Goal: Information Seeking & Learning: Learn about a topic

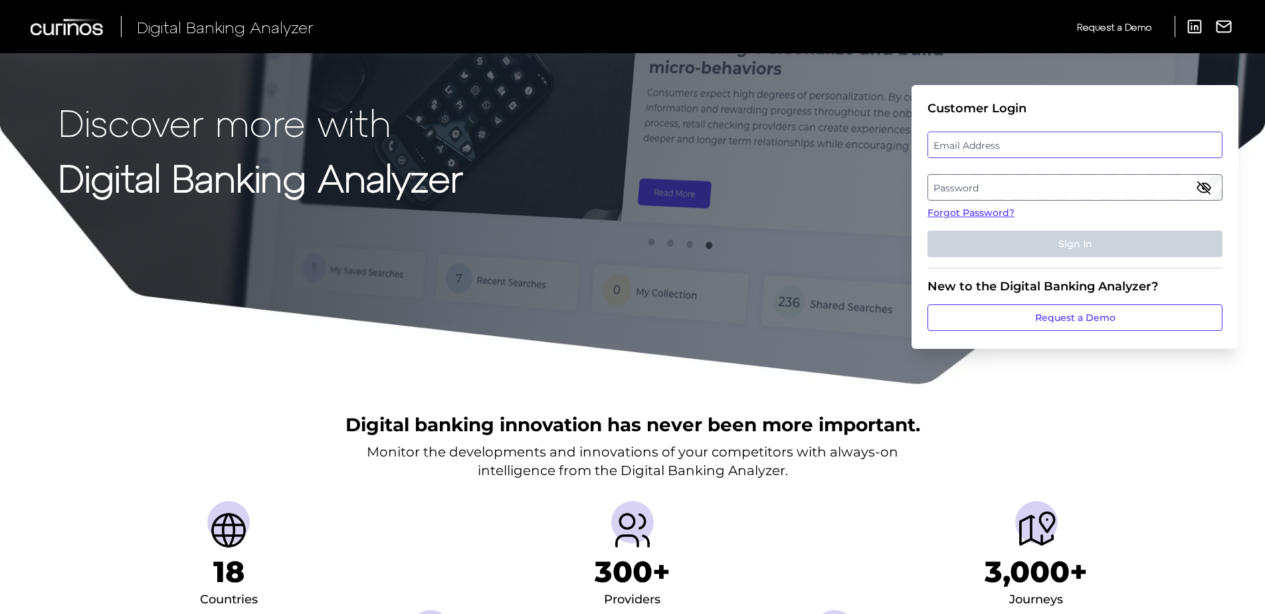
type input "[EMAIL_ADDRESS][DOMAIN_NAME]"
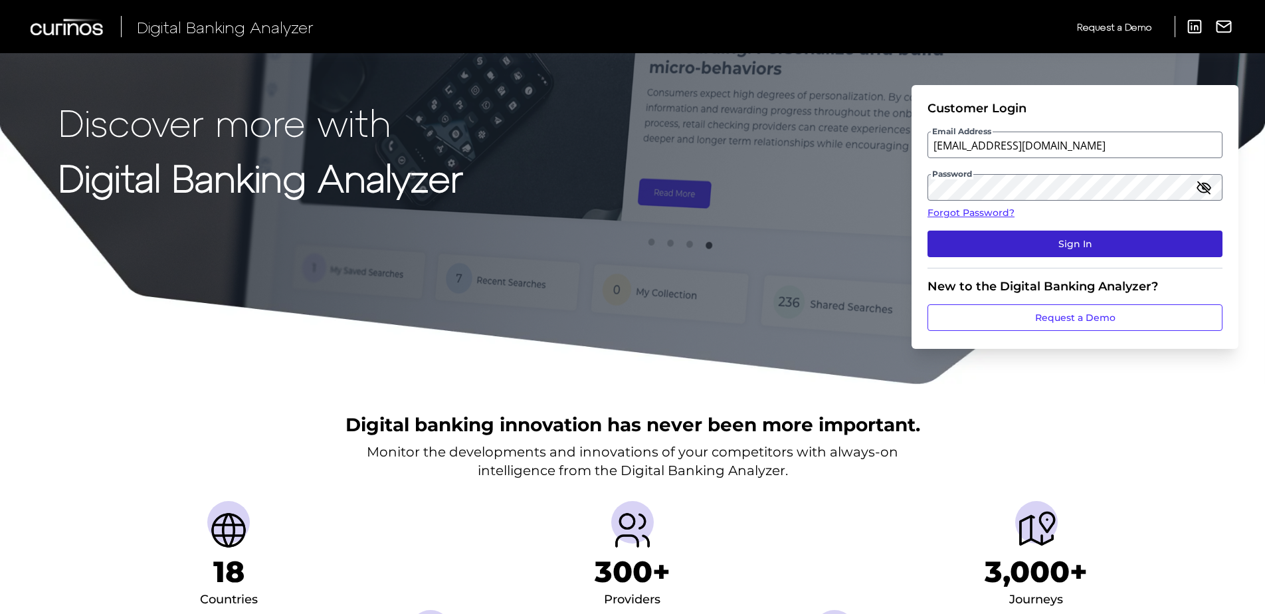
click at [996, 249] on button "Sign In" at bounding box center [1075, 244] width 295 height 27
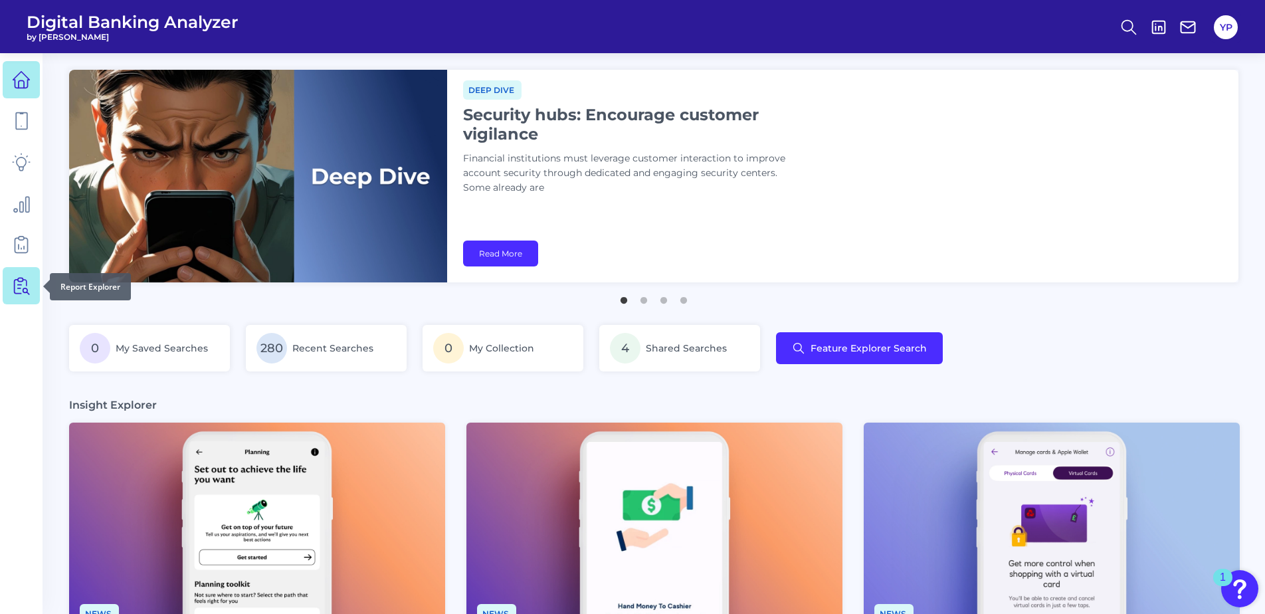
click at [7, 279] on link at bounding box center [21, 285] width 37 height 37
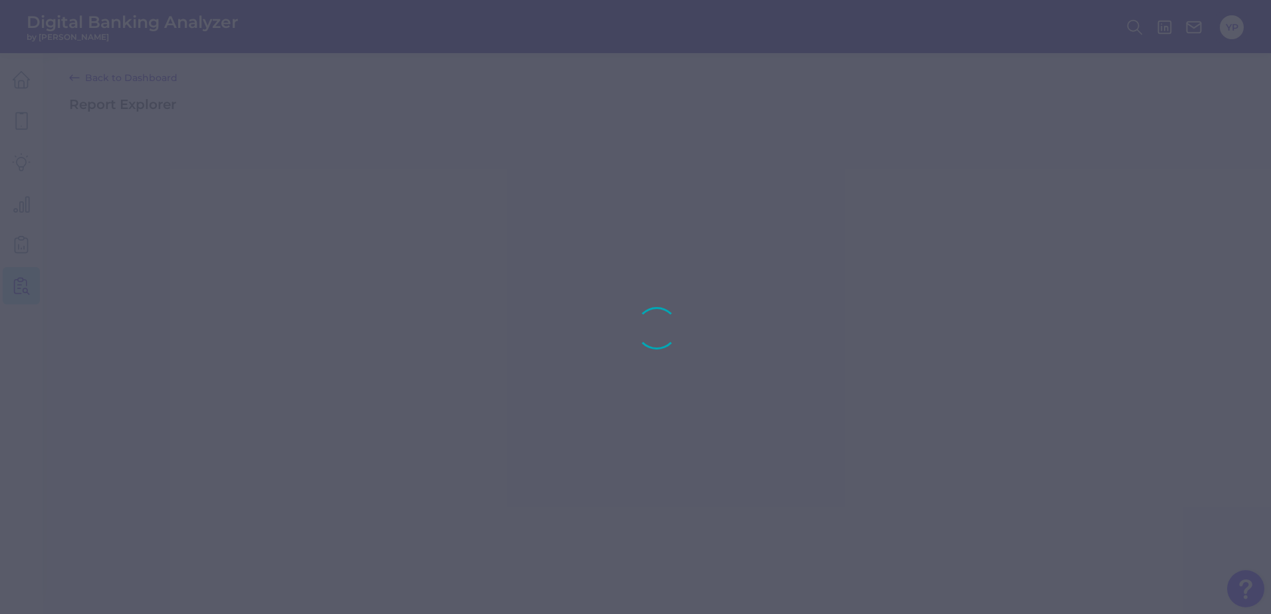
click at [0, 246] on html "Digital Banking Analyzer by Curinos YP Back to Dashboard Report Explorer Conten…" at bounding box center [635, 307] width 1271 height 614
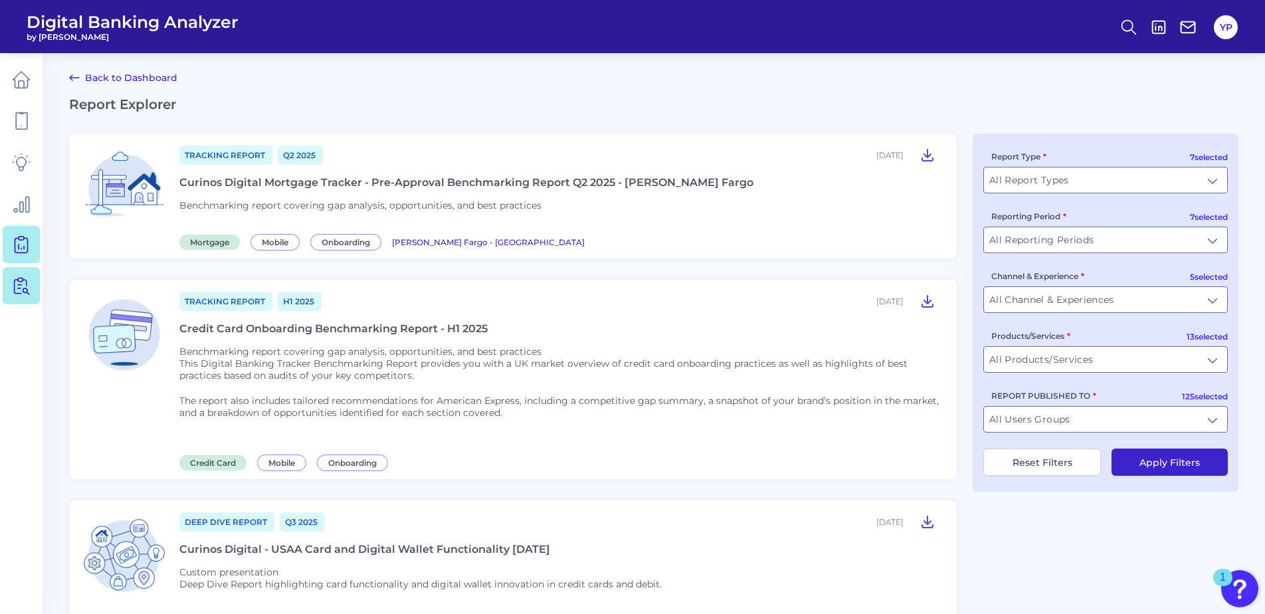
click at [19, 252] on icon at bounding box center [21, 244] width 19 height 19
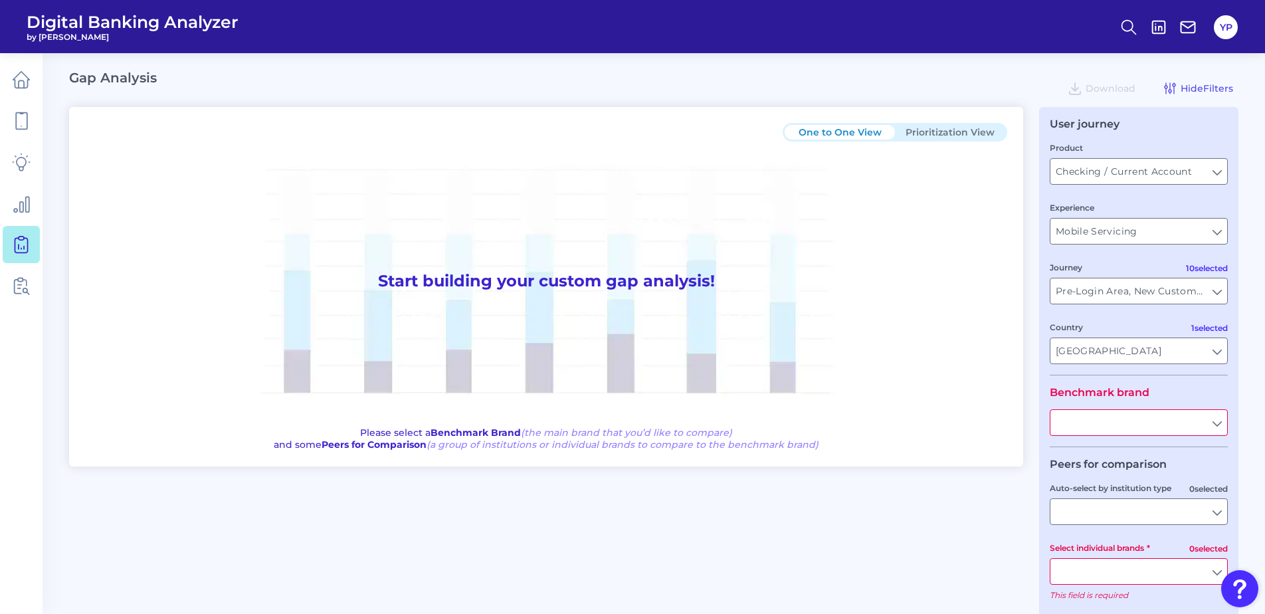
type input "All Journeys"
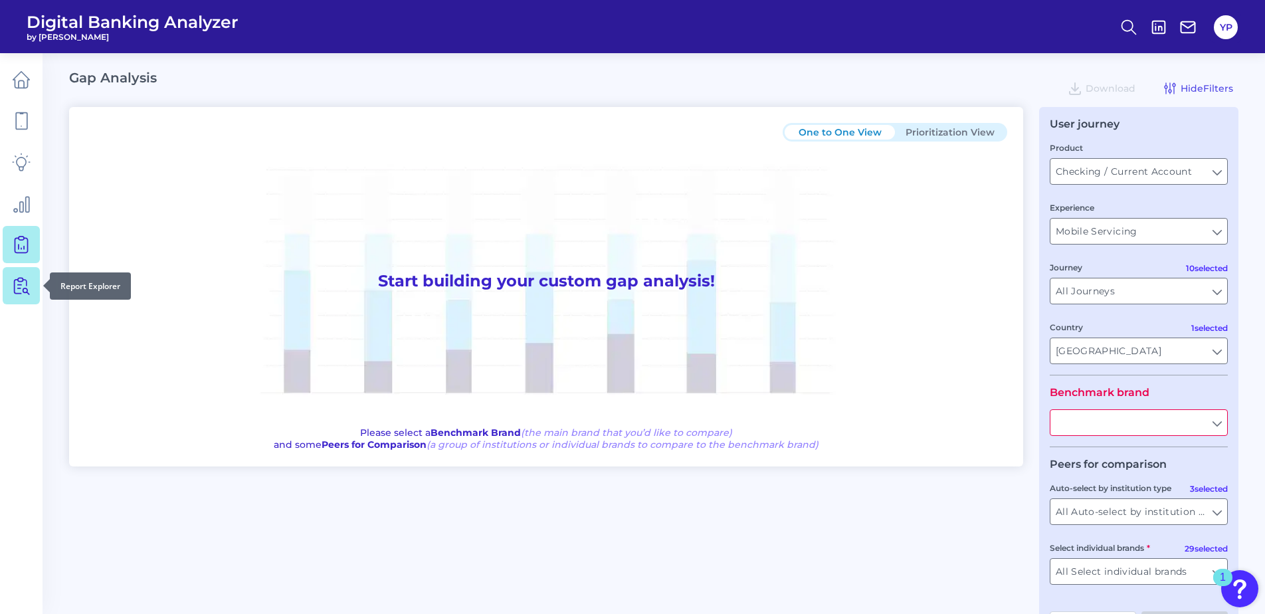
click at [13, 290] on icon at bounding box center [21, 285] width 19 height 19
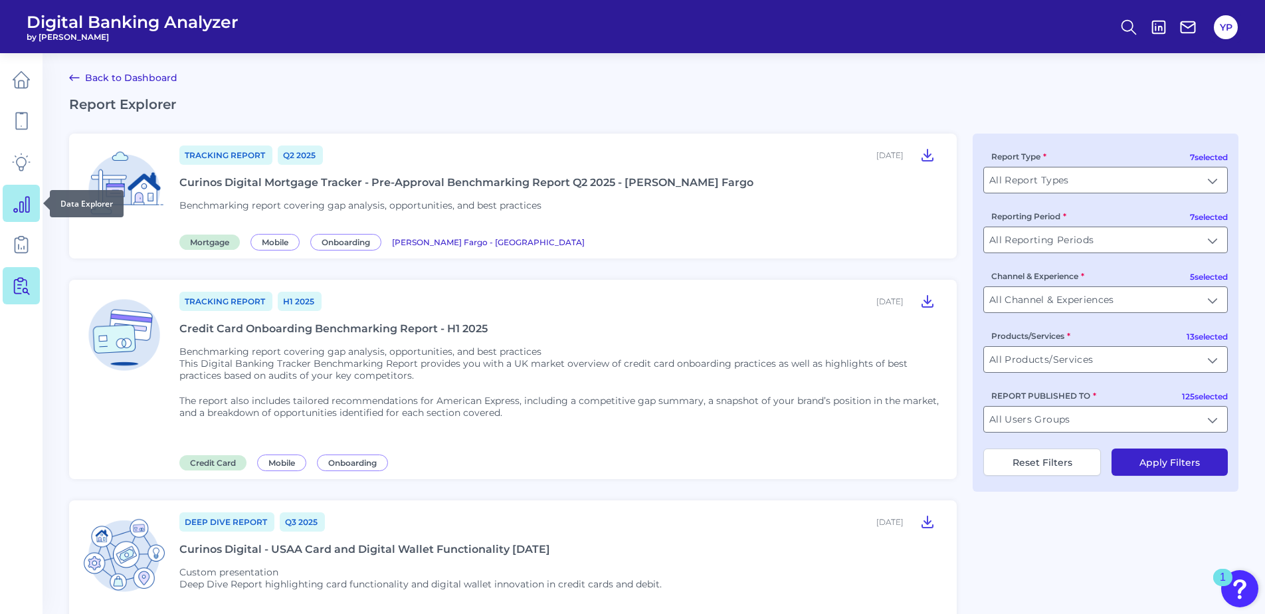
click at [10, 200] on link at bounding box center [21, 203] width 37 height 37
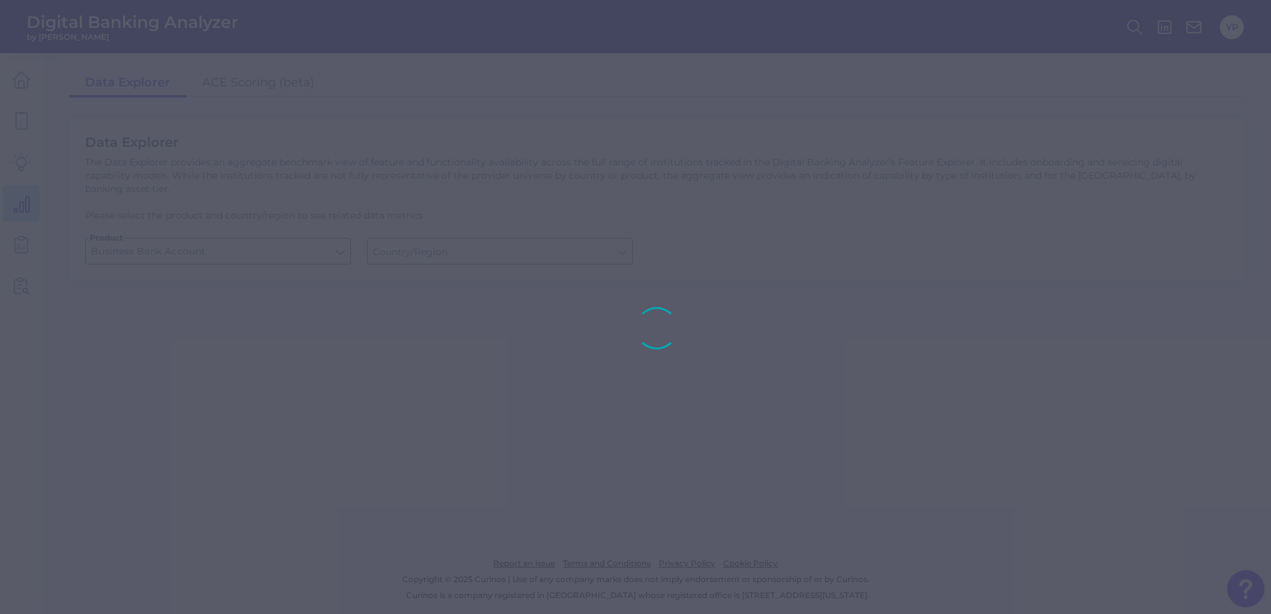
type input "[GEOGRAPHIC_DATA]"
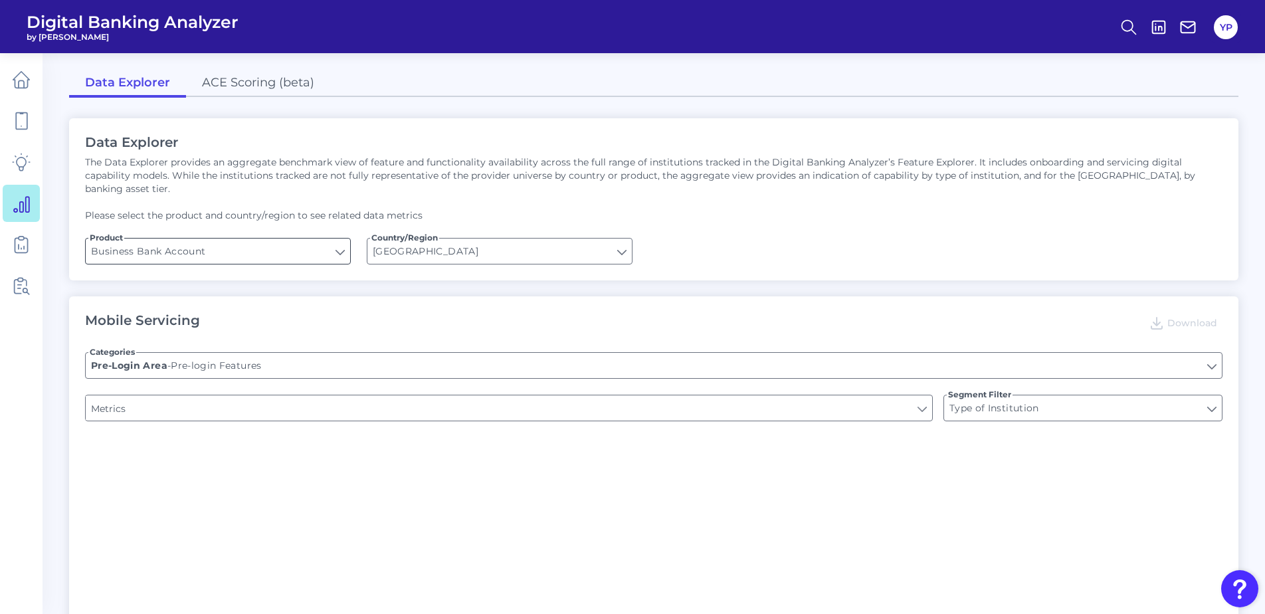
type input "Can you apply for the PRODUCT as a new to brand customer on ANY digital channel?"
type input "Does it offer third-party single sign on?"
type input "Upon opening the app are users immediately prompted to use Touch/Face ID to log…"
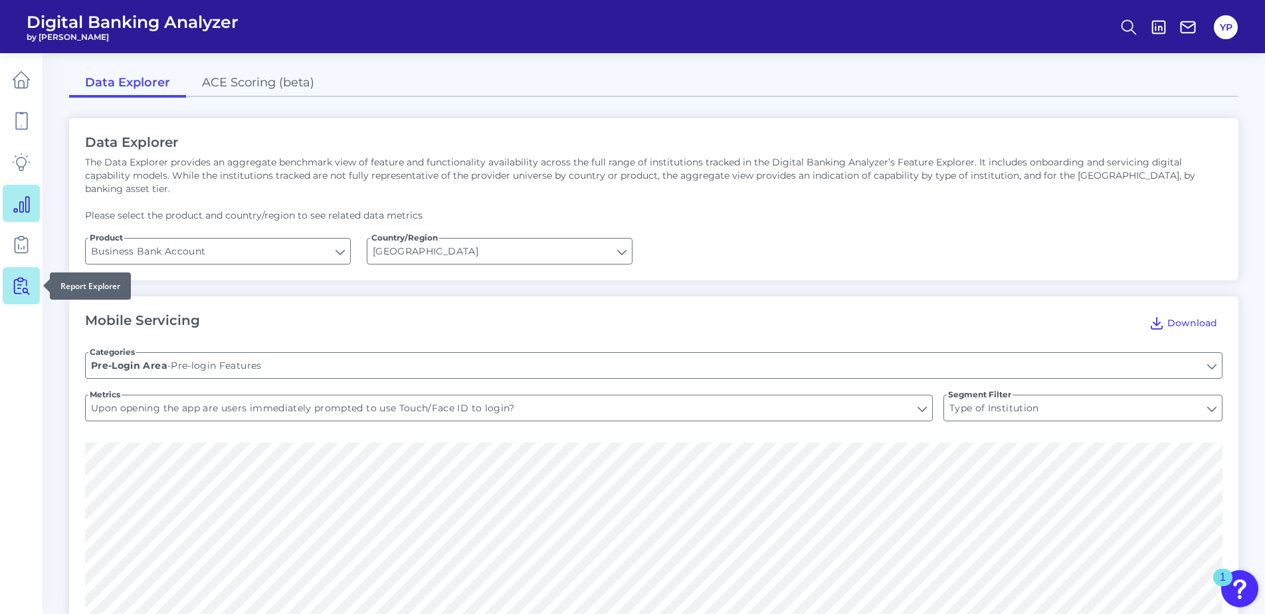
click at [25, 277] on icon at bounding box center [21, 285] width 19 height 19
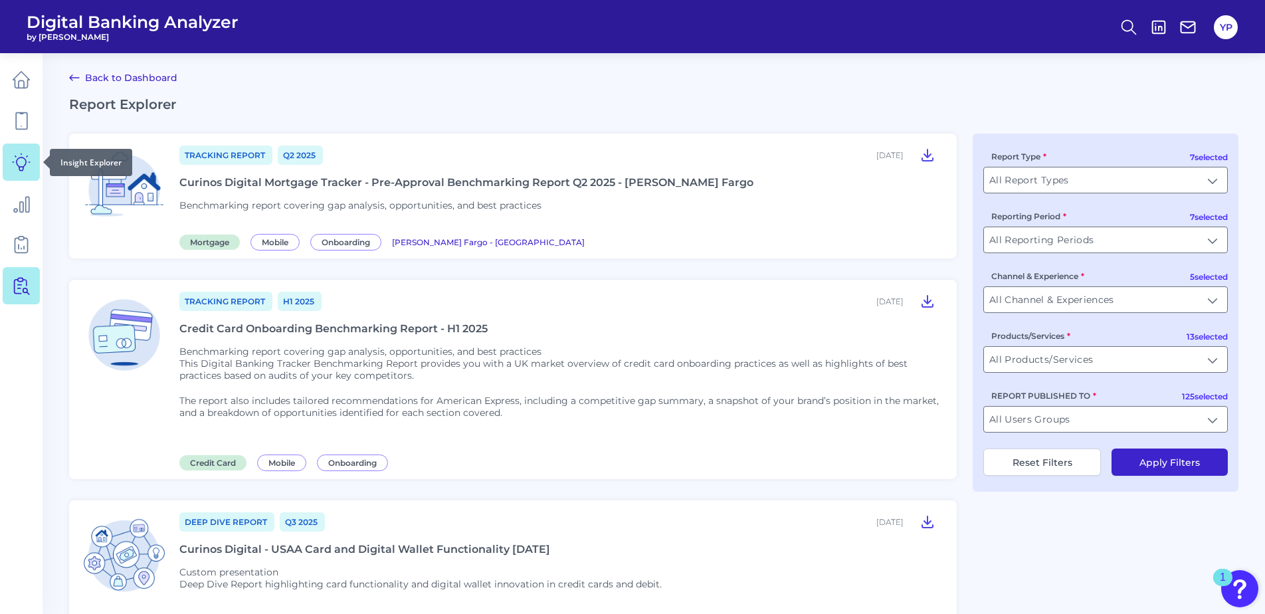
click at [31, 164] on link at bounding box center [21, 162] width 37 height 37
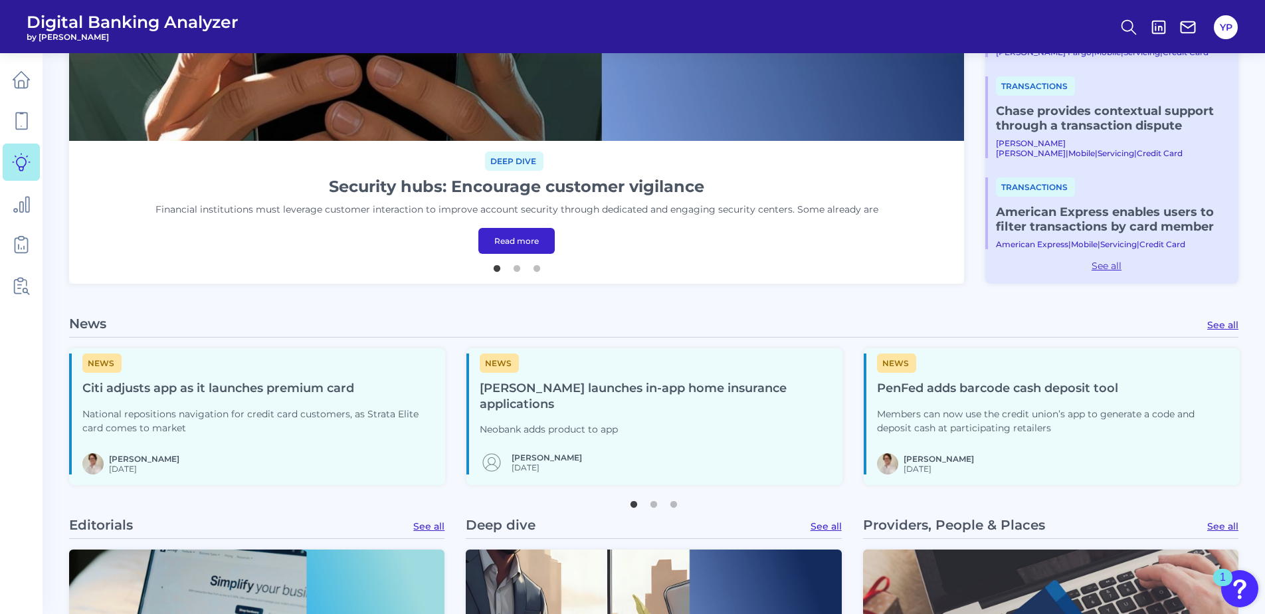
scroll to position [465, 0]
click at [543, 450] on div "[PERSON_NAME] [DATE]" at bounding box center [531, 462] width 102 height 24
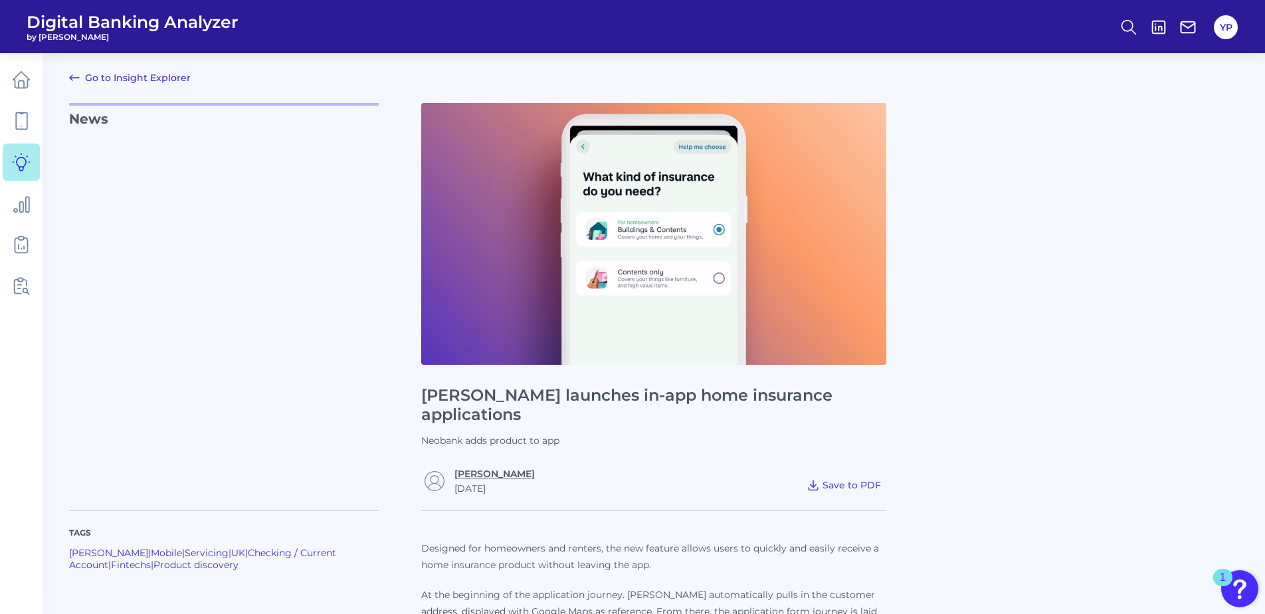
click at [487, 468] on link "[PERSON_NAME]" at bounding box center [495, 474] width 80 height 12
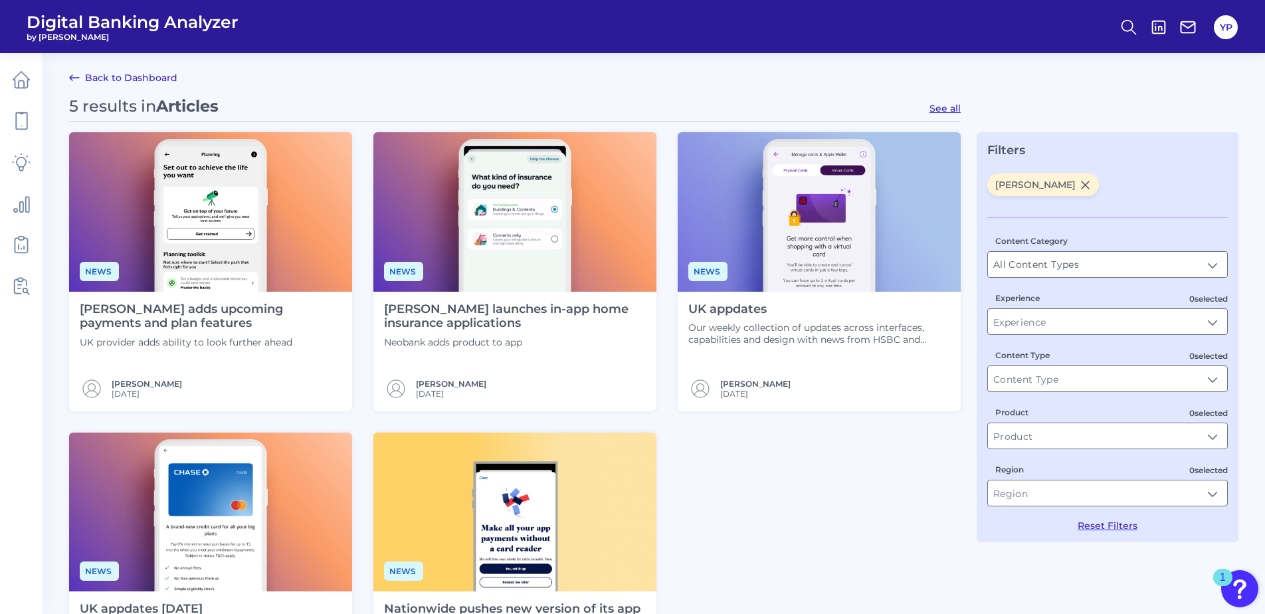
scroll to position [66, 0]
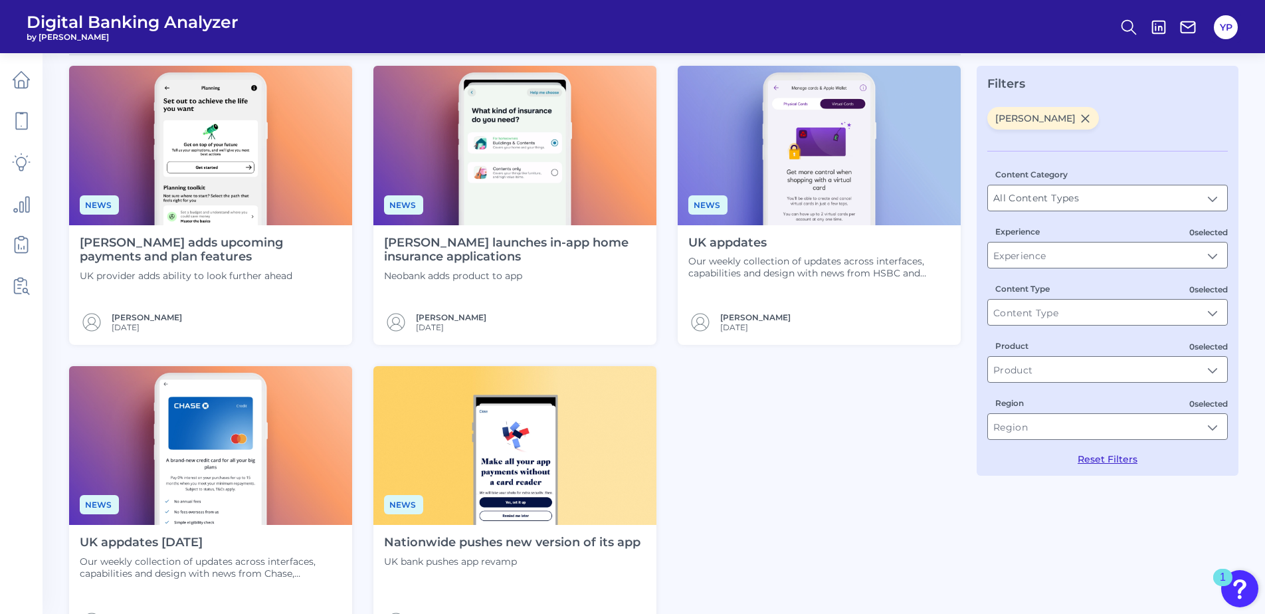
click at [602, 438] on img at bounding box center [515, 446] width 283 height 160
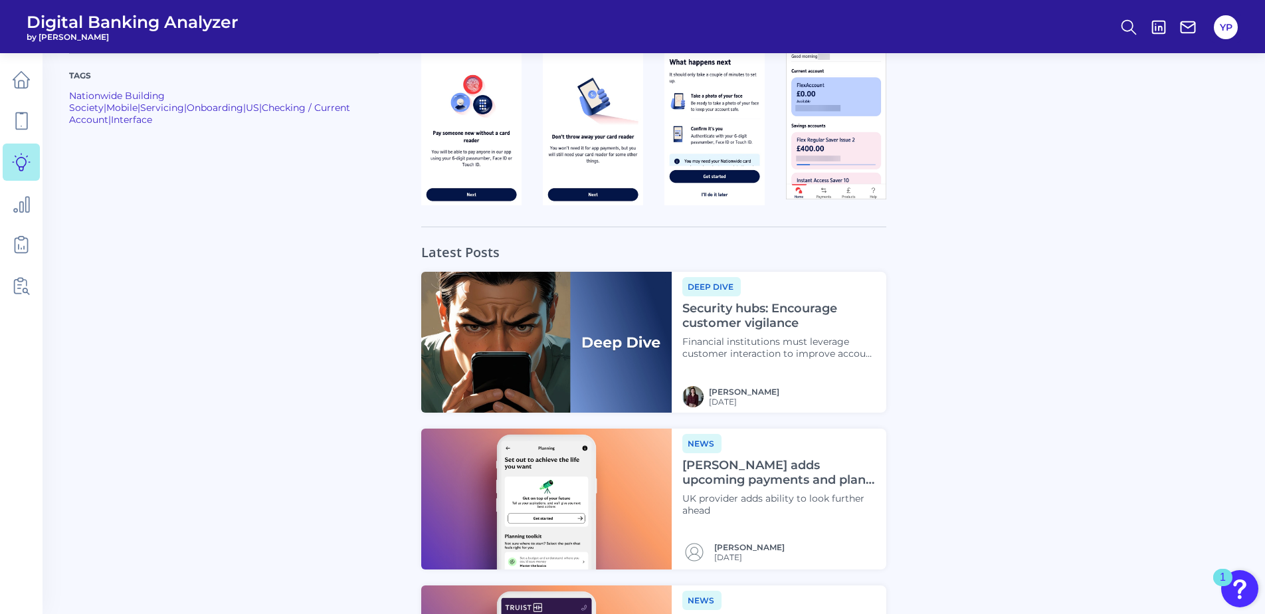
scroll to position [532, 0]
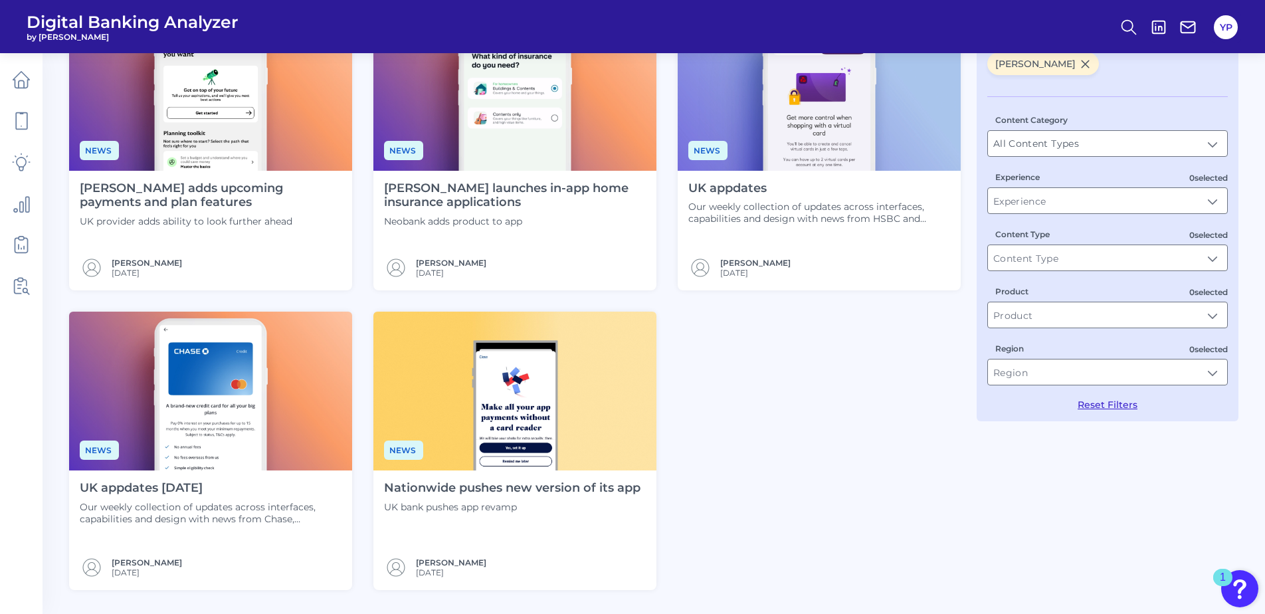
scroll to position [133, 0]
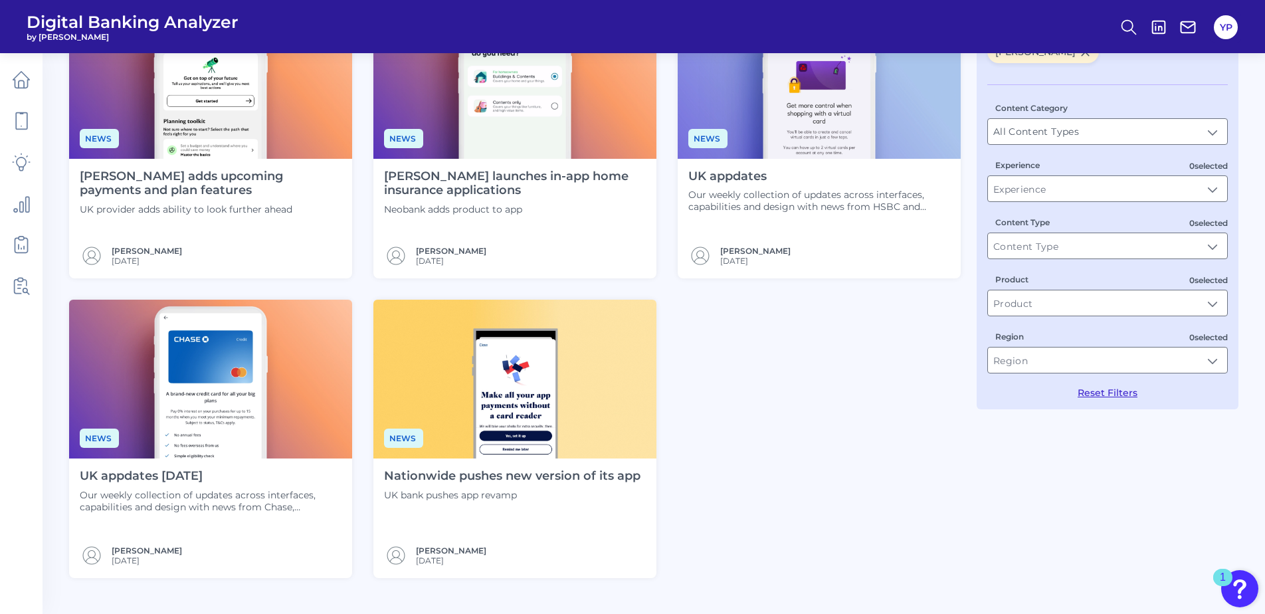
click at [247, 391] on img at bounding box center [210, 380] width 283 height 160
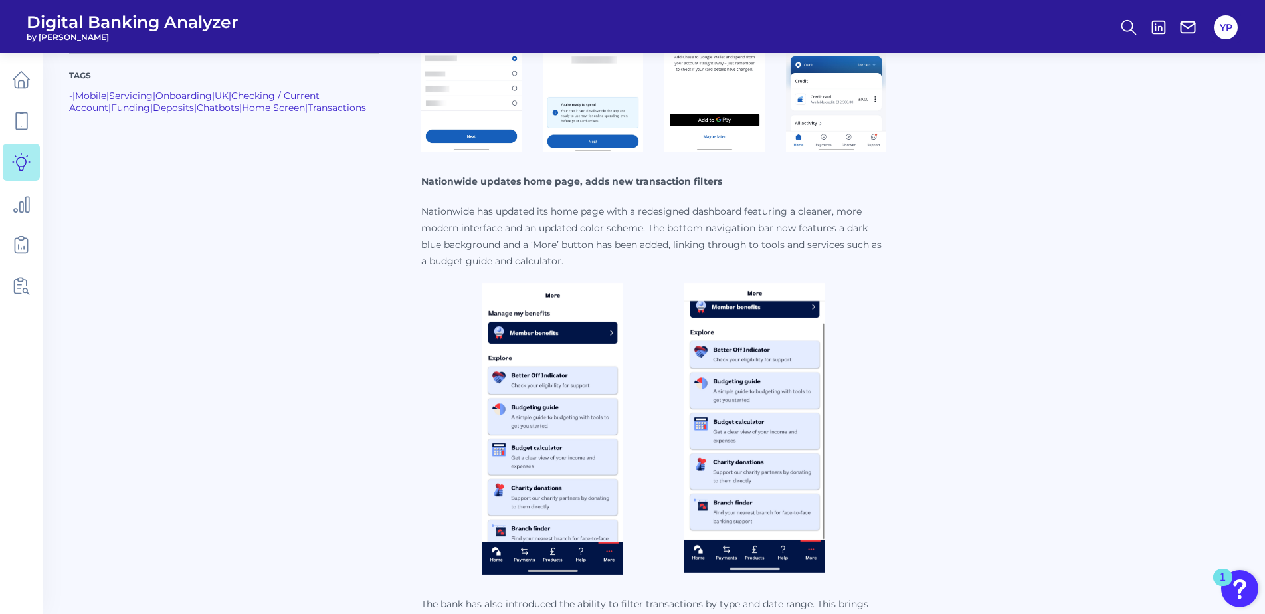
scroll to position [1396, 0]
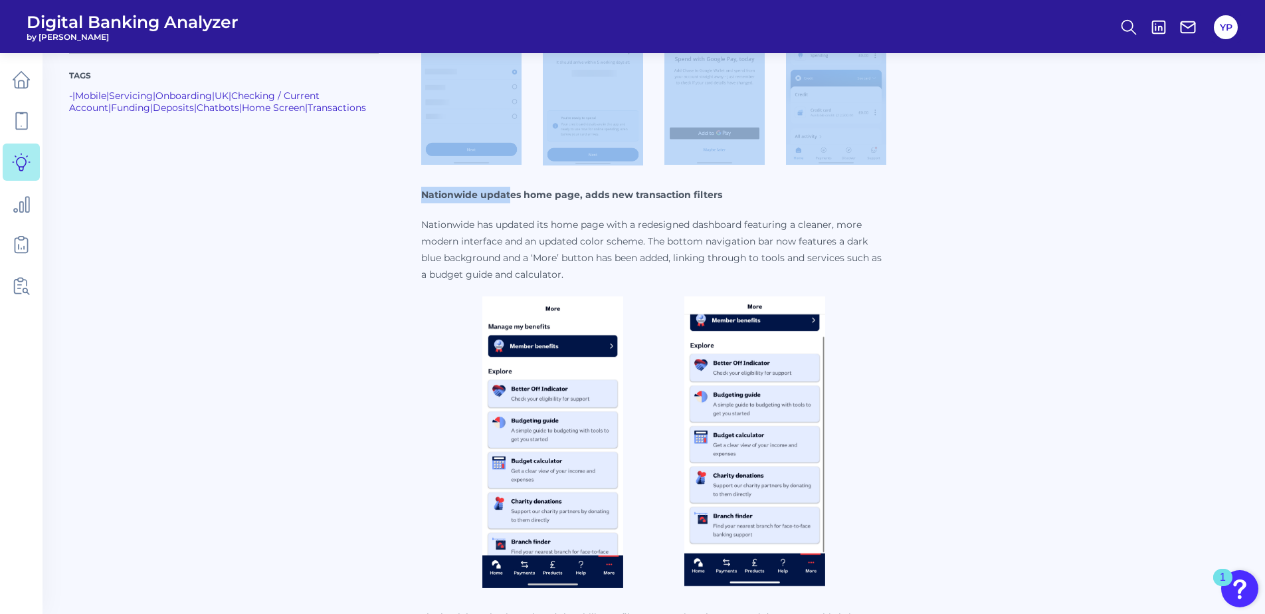
drag, startPoint x: 415, startPoint y: 192, endPoint x: 512, endPoint y: 191, distance: 96.4
click at [512, 191] on div "Tags - | Mobile | Servicing | Onboarding | [GEOGRAPHIC_DATA] | Checking / Curre…" at bounding box center [654, 216] width 1170 height 2249
click at [512, 191] on strong "Nationwide updates home page, adds new transaction filters" at bounding box center [571, 195] width 301 height 12
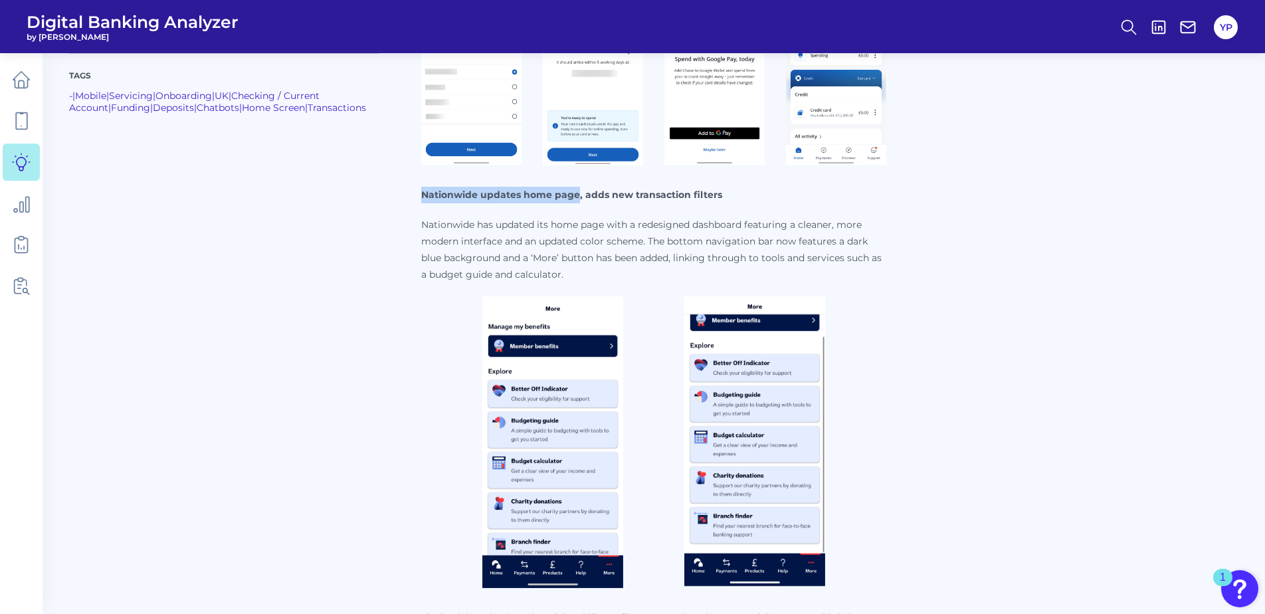
drag, startPoint x: 576, startPoint y: 195, endPoint x: 424, endPoint y: 200, distance: 152.3
click at [424, 200] on strong "Nationwide updates home page, adds new transaction filters" at bounding box center [571, 195] width 301 height 12
copy strong "Nationwide updates home page"
click at [641, 278] on p "Nationwide has updated its home page with a redesigned dashboard featuring a cl…" at bounding box center [653, 250] width 465 height 66
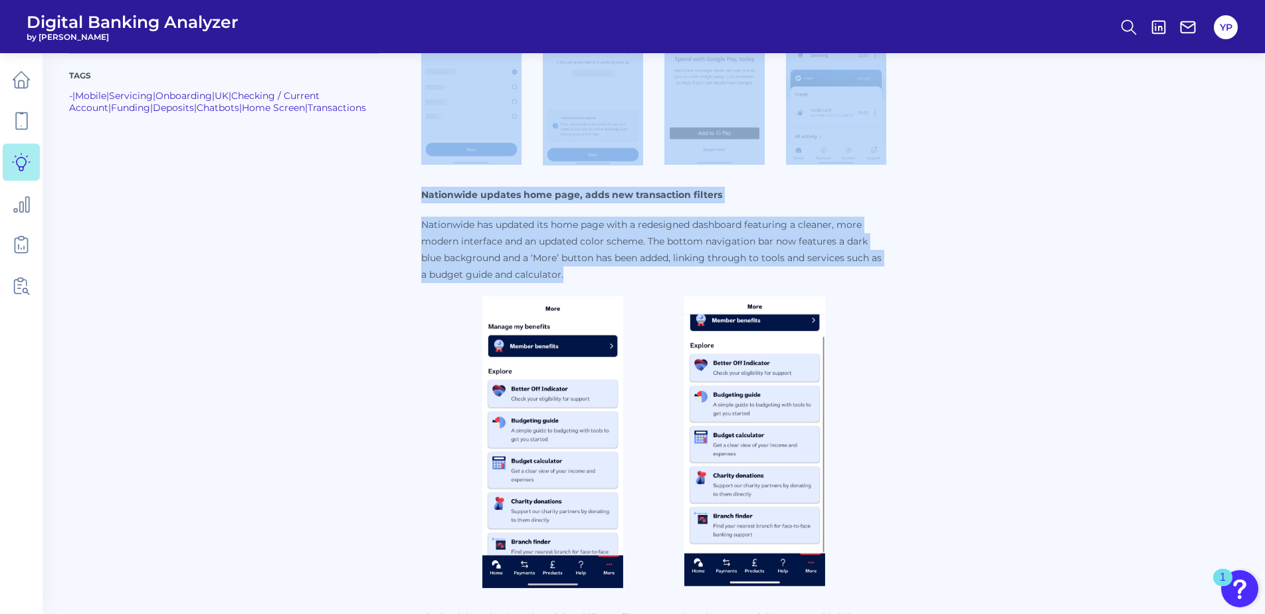
drag, startPoint x: 566, startPoint y: 282, endPoint x: 411, endPoint y: 241, distance: 160.3
click at [411, 241] on div "Tags - | Mobile | Servicing | Onboarding | [GEOGRAPHIC_DATA] | Checking / Curre…" at bounding box center [654, 216] width 1170 height 2249
drag, startPoint x: 411, startPoint y: 241, endPoint x: 422, endPoint y: 232, distance: 14.1
click at [422, 232] on div "Tags - | Mobile | Servicing | Onboarding | [GEOGRAPHIC_DATA] | Checking / Curre…" at bounding box center [654, 216] width 1170 height 2249
click at [421, 221] on p "Nationwide has updated its home page with a redesigned dashboard featuring a cl…" at bounding box center [653, 250] width 465 height 66
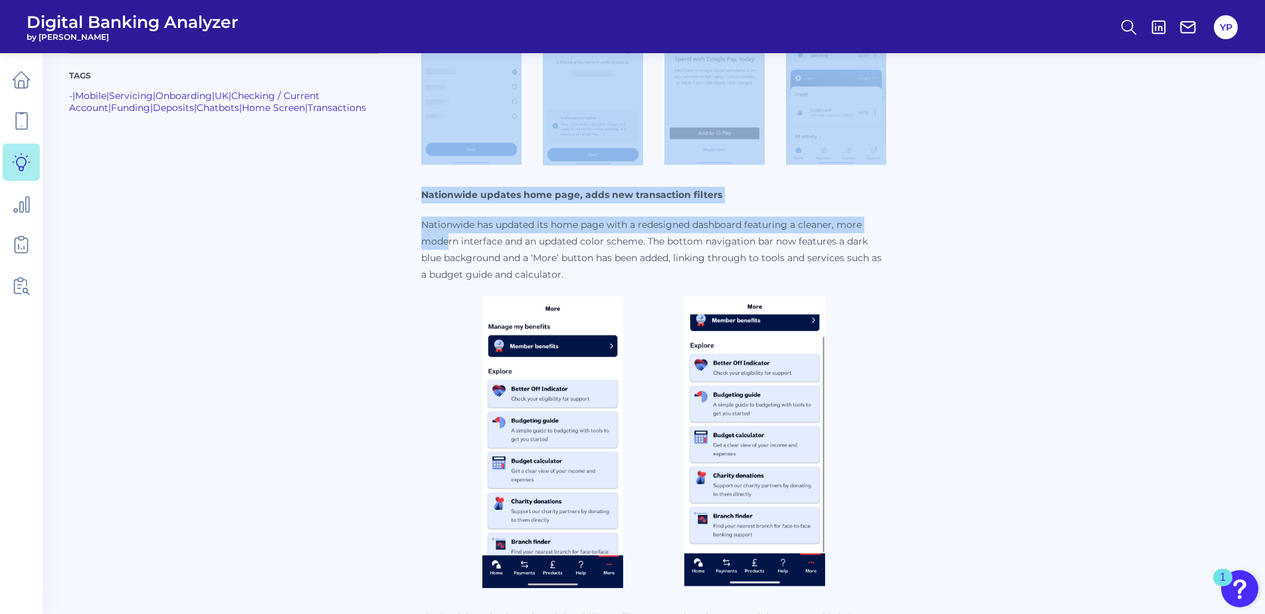
drag, startPoint x: 419, startPoint y: 222, endPoint x: 447, endPoint y: 237, distance: 31.8
click at [447, 237] on div "Tags - | Mobile | Servicing | Onboarding | [GEOGRAPHIC_DATA] | Checking / Curre…" at bounding box center [654, 216] width 1170 height 2249
click at [445, 237] on p "Nationwide has updated its home page with a redesigned dashboard featuring a cl…" at bounding box center [653, 250] width 465 height 66
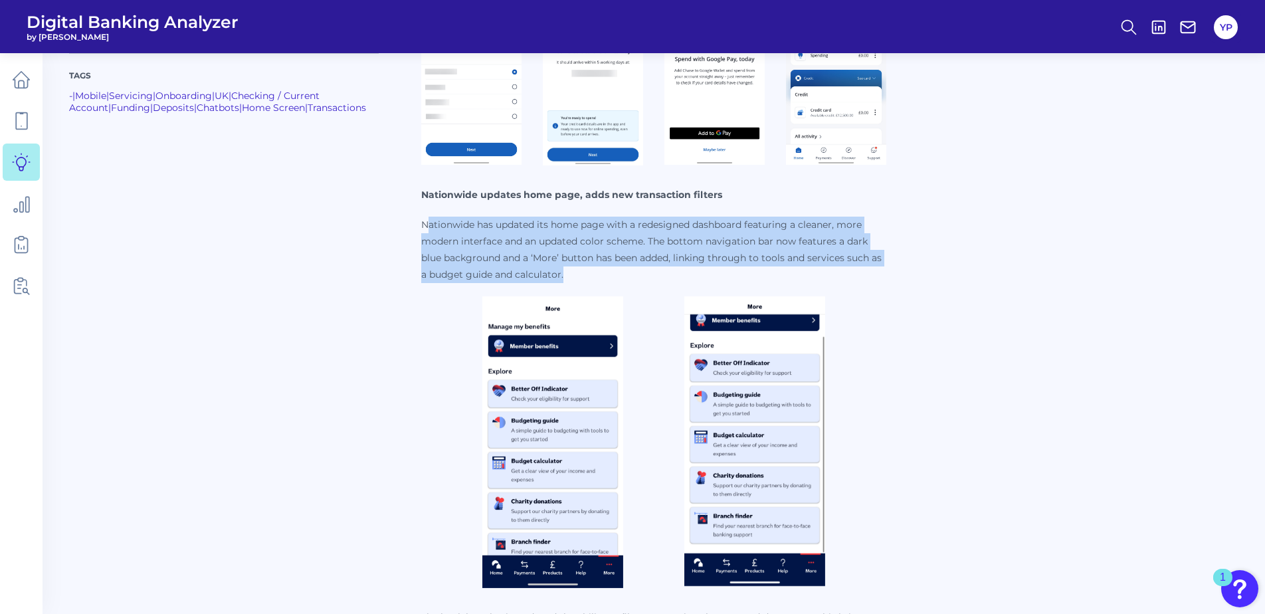
drag, startPoint x: 430, startPoint y: 222, endPoint x: 578, endPoint y: 276, distance: 157.3
click at [578, 276] on p "Nationwide has updated its home page with a redesigned dashboard featuring a cl…" at bounding box center [653, 250] width 465 height 66
drag, startPoint x: 577, startPoint y: 276, endPoint x: 526, endPoint y: 266, distance: 51.6
copy p "ationwide has updated its home page with a redesigned dashboard featuring a cle…"
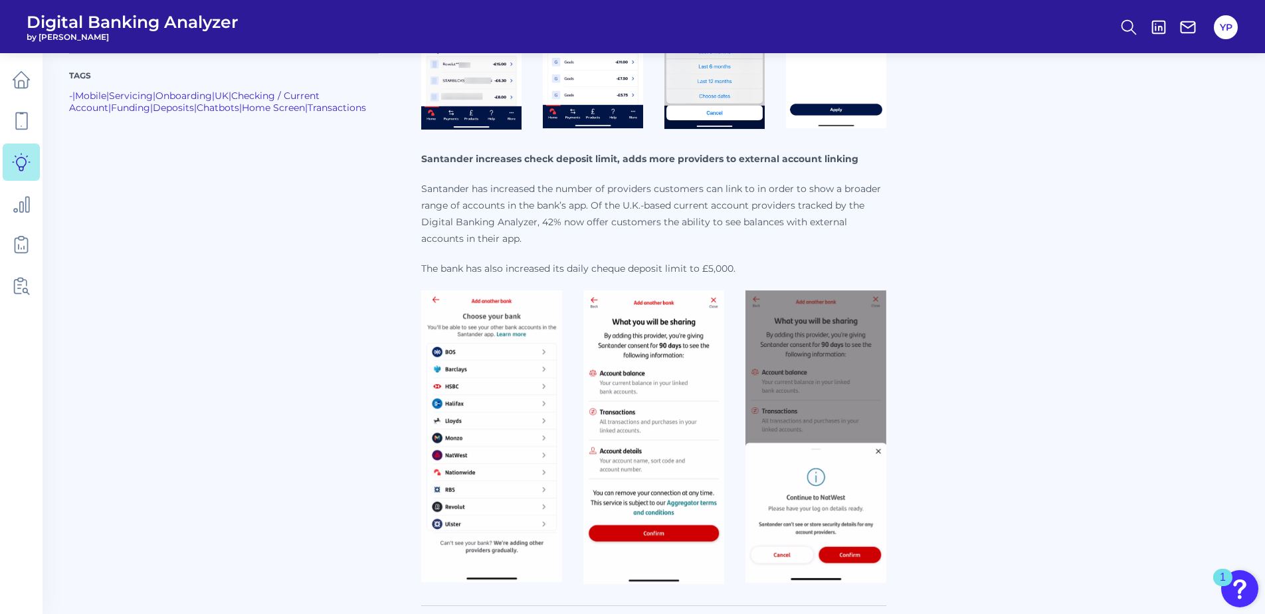
scroll to position [2127, 0]
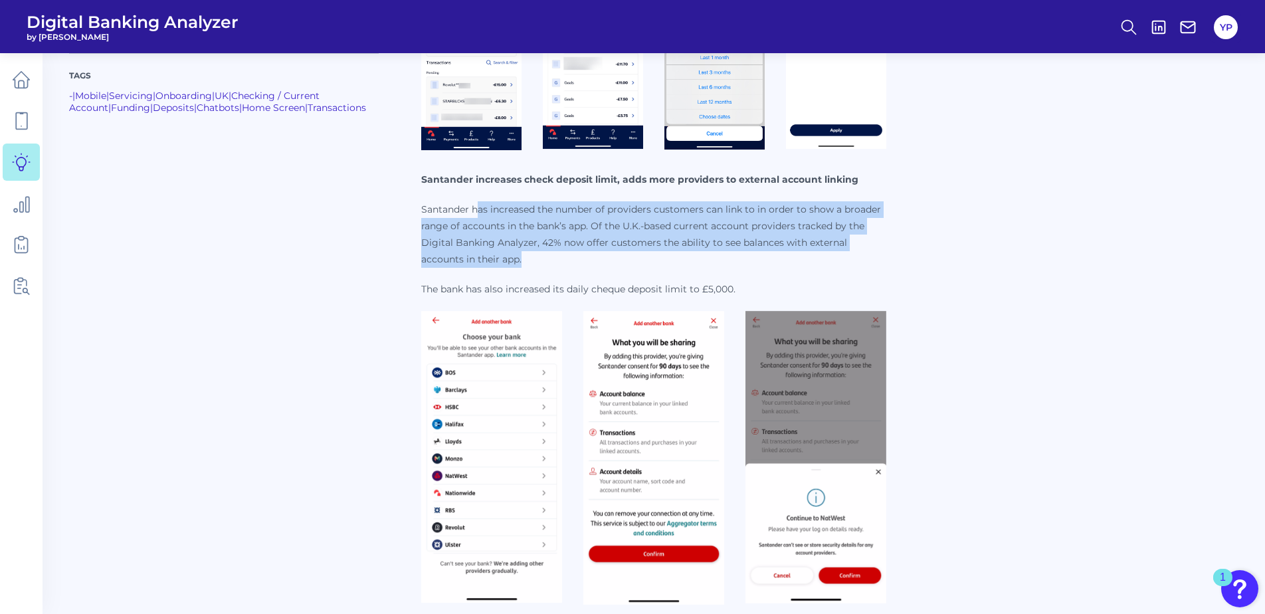
drag, startPoint x: 477, startPoint y: 207, endPoint x: 556, endPoint y: 258, distance: 94.4
click at [556, 258] on p "Santander has increased the number of providers customers can link to in order …" at bounding box center [653, 234] width 465 height 66
drag, startPoint x: 556, startPoint y: 258, endPoint x: 537, endPoint y: 240, distance: 26.3
copy p "as increased the number of providers customers can link to in order to show a b…"
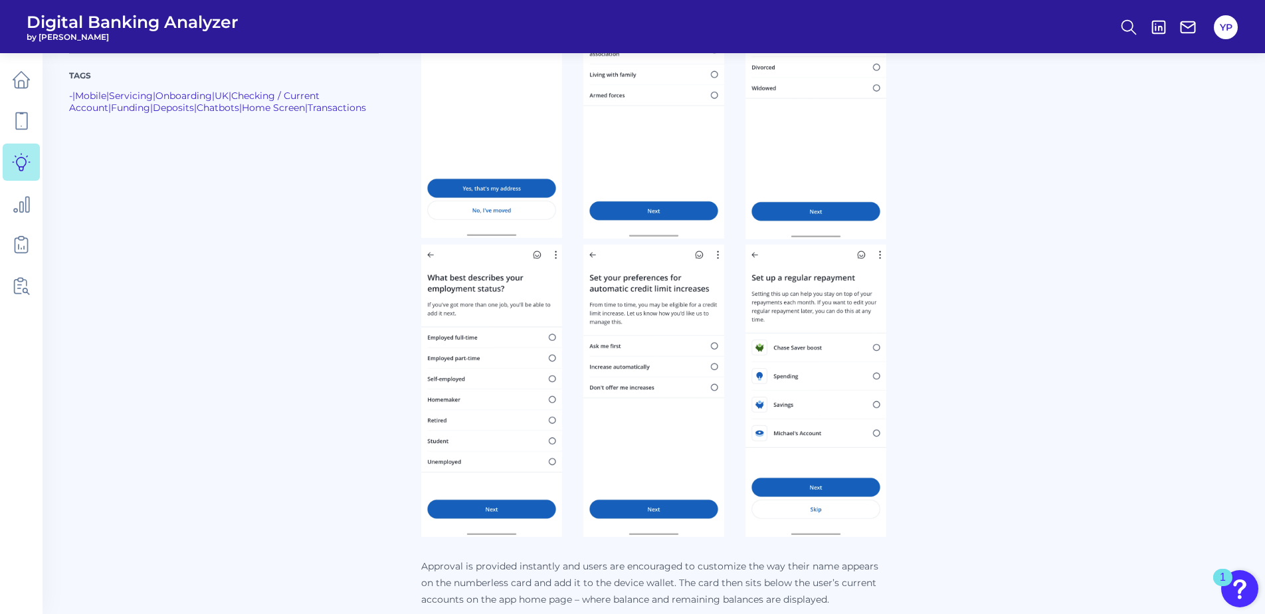
scroll to position [532, 0]
